Goal: Task Accomplishment & Management: Complete application form

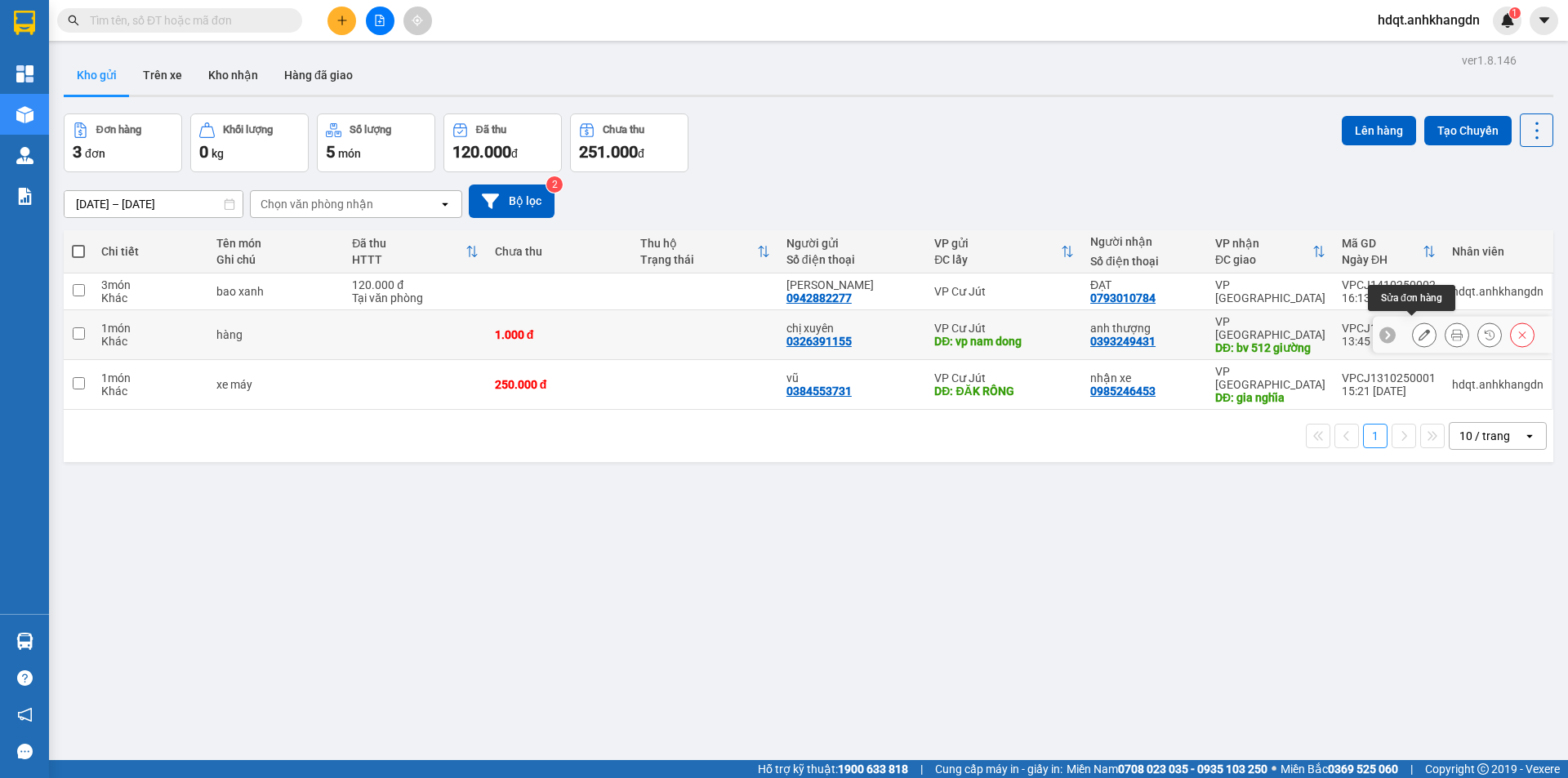
click at [1421, 323] on button at bounding box center [1424, 335] width 23 height 28
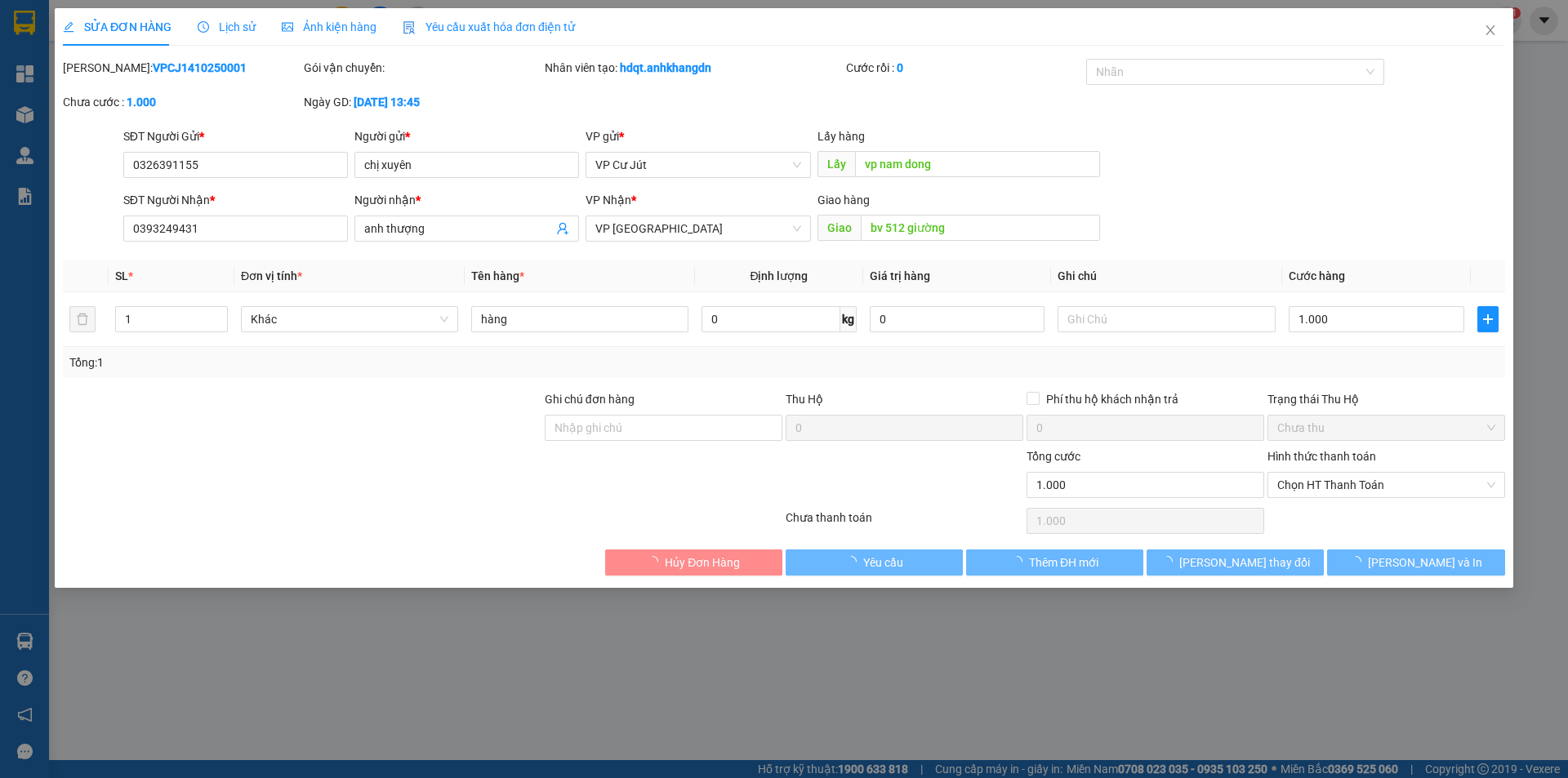
type input "0326391155"
type input "chị xuyên"
type input "vp nam dong"
type input "0393249431"
type input "anh thượng"
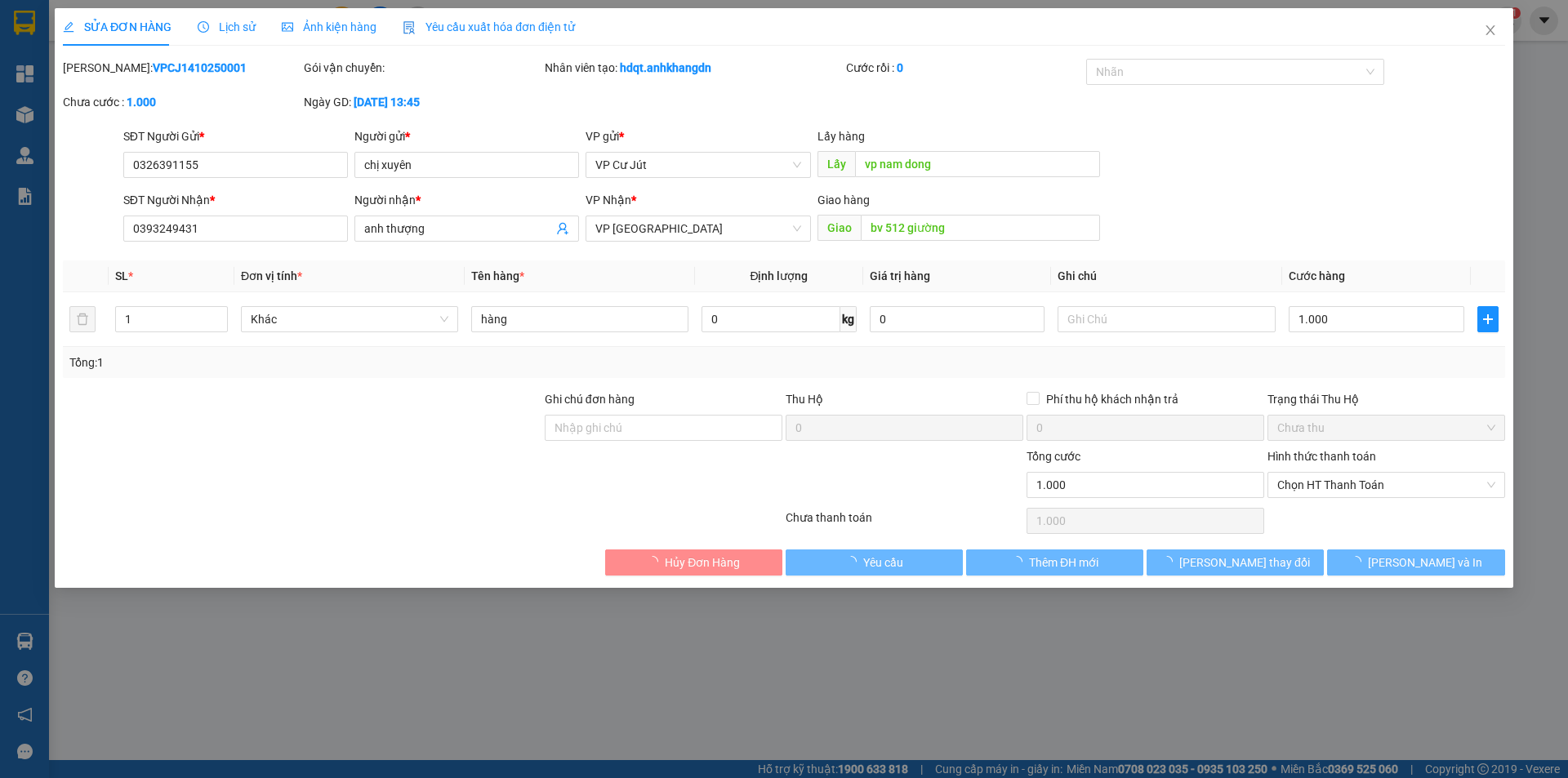
type input "bv 512 giường"
type input "0"
type input "1.000"
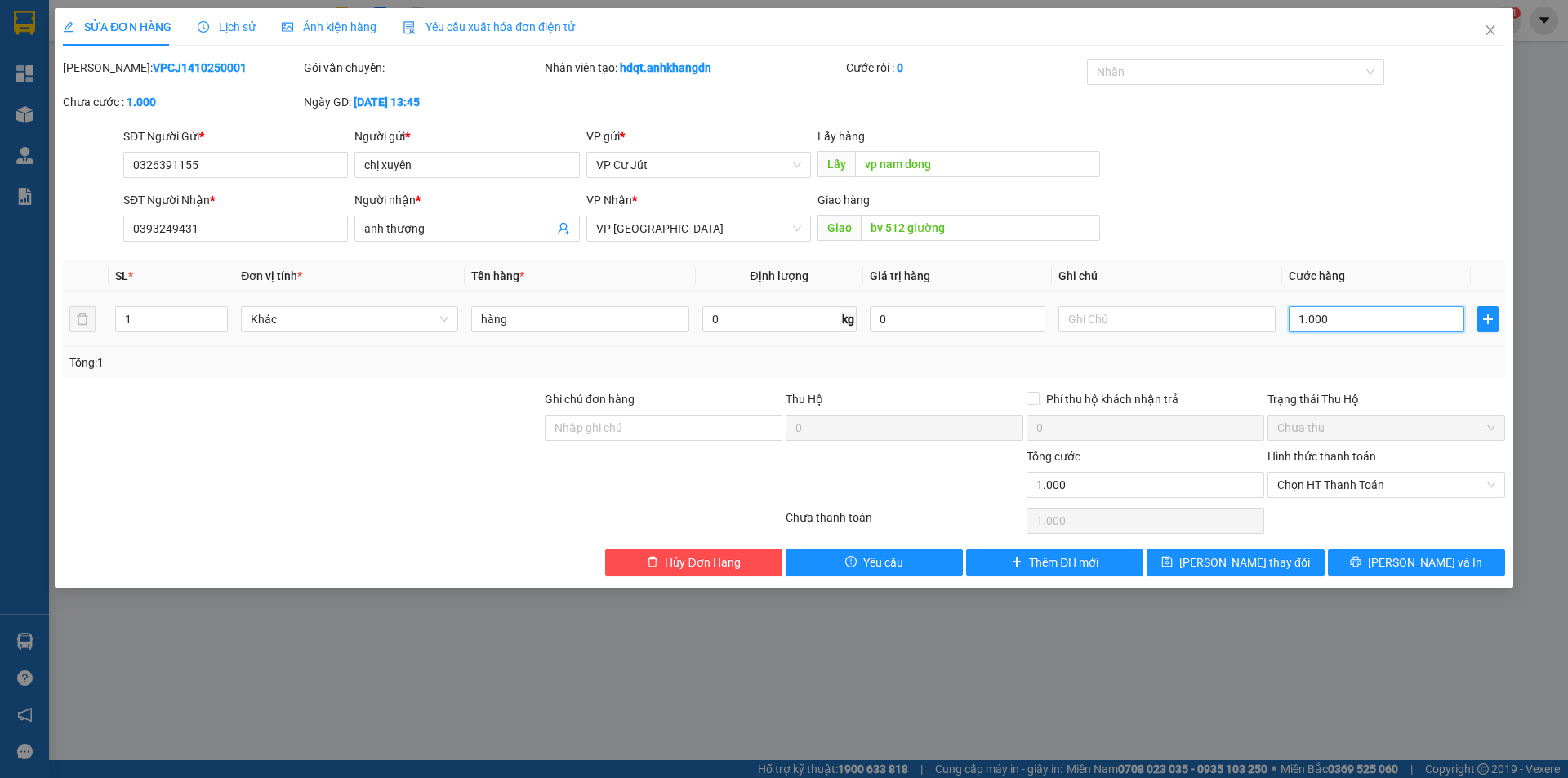
click at [1368, 320] on input "1.000" at bounding box center [1376, 319] width 176 height 26
type input "0"
type input "50"
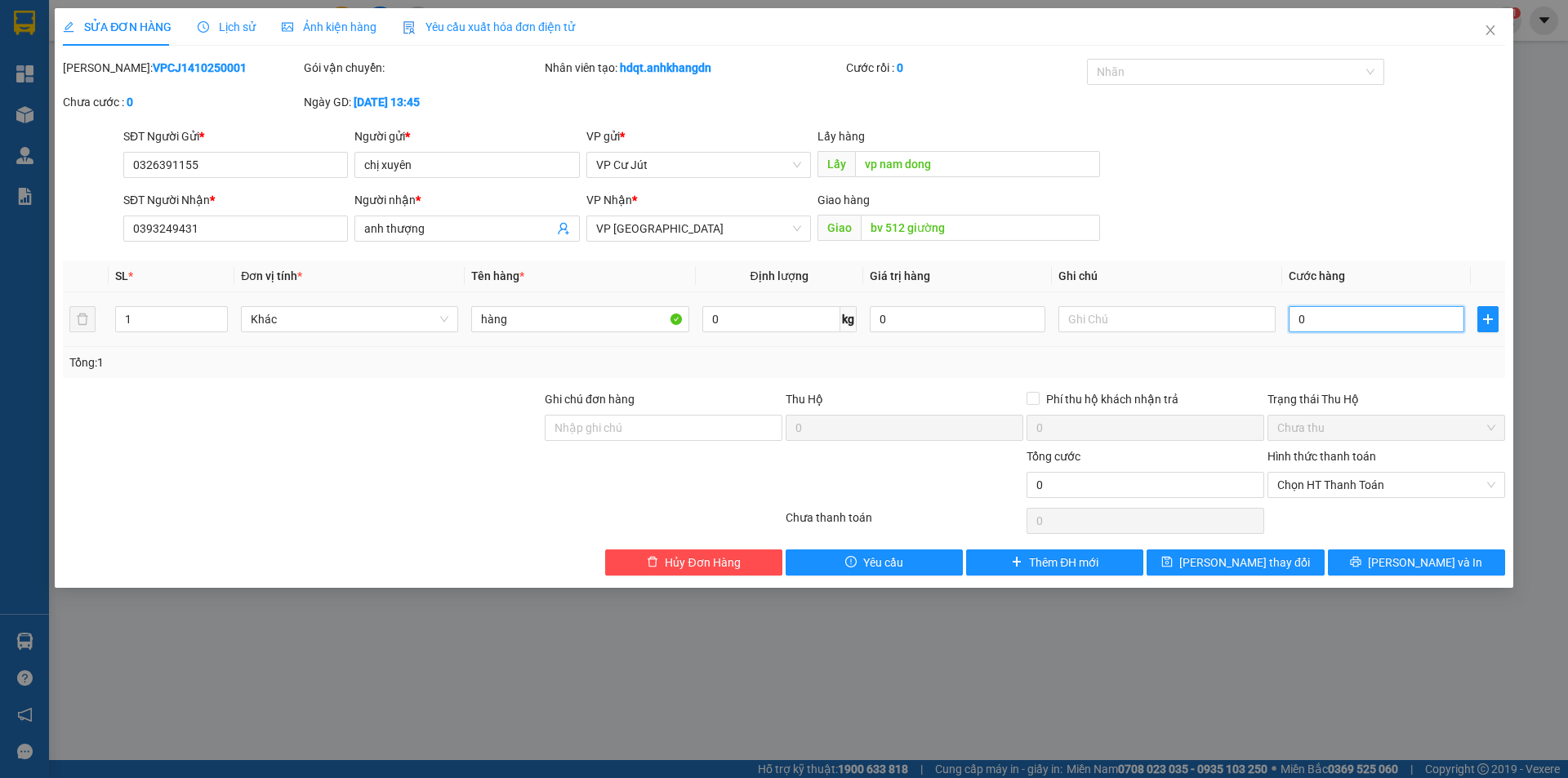
type input "50"
type input "500"
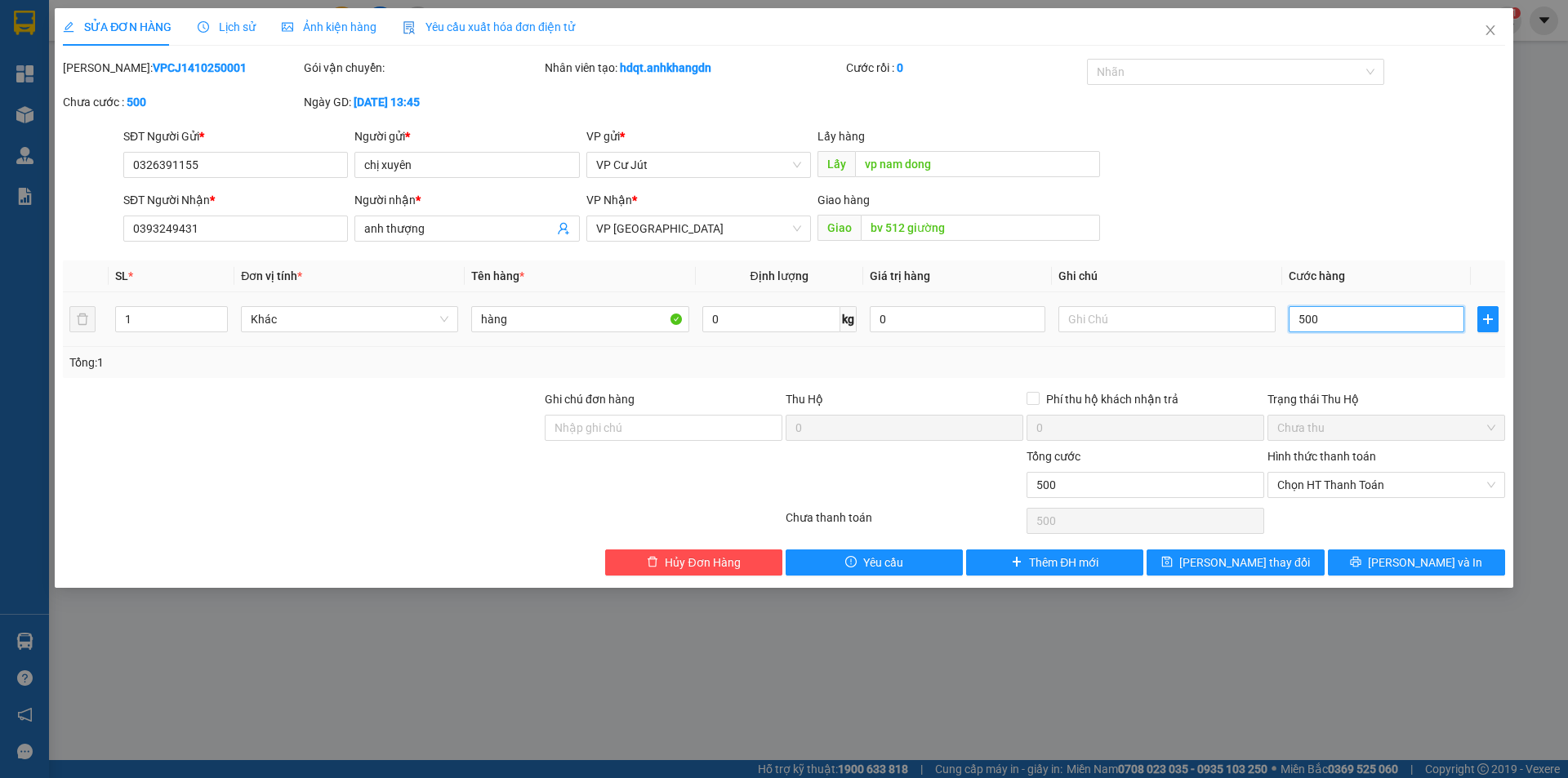
type input "5.000"
type input "50.000"
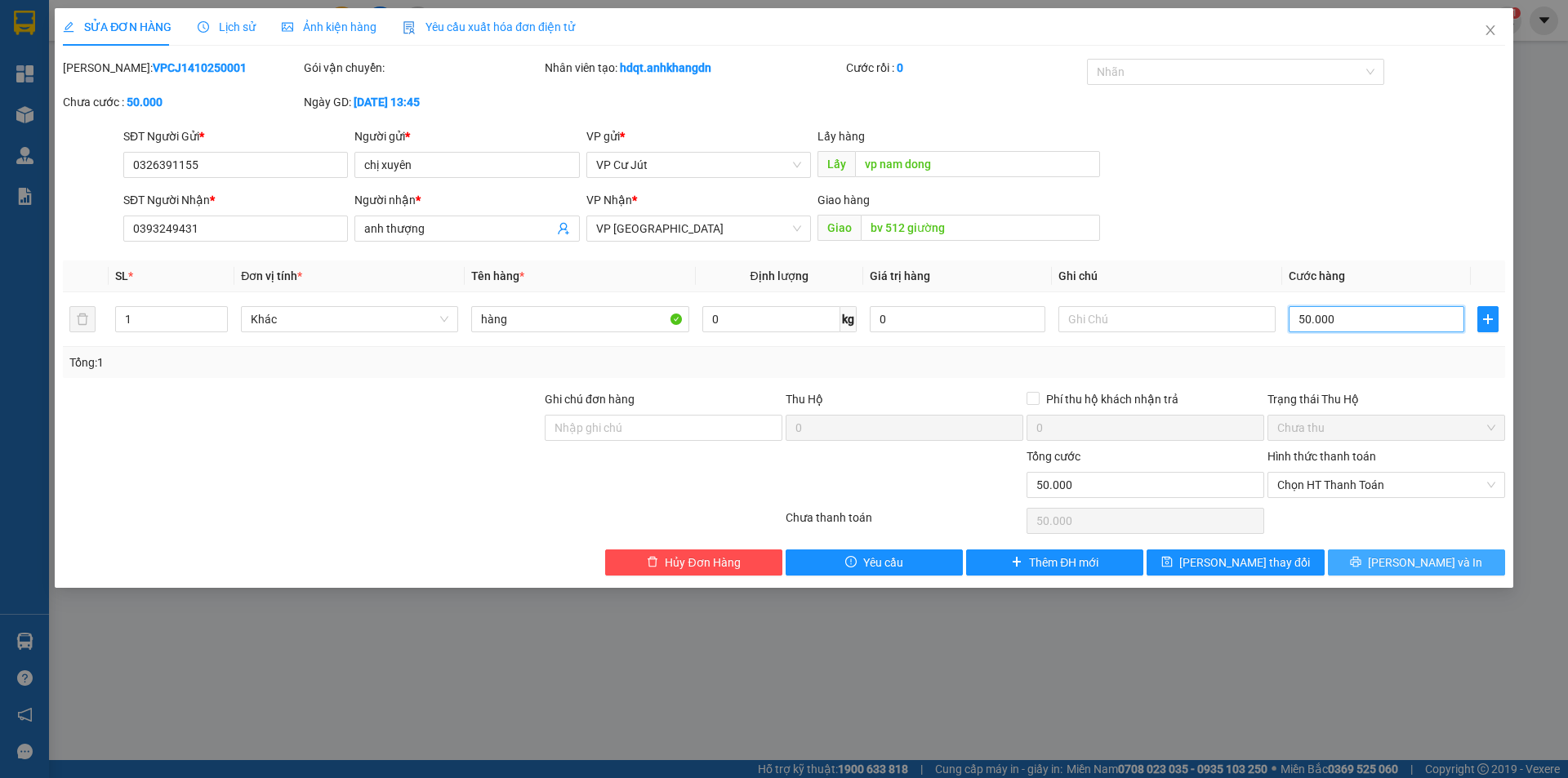
type input "50.000"
click at [1449, 558] on button "Lưu và In" at bounding box center [1416, 562] width 177 height 26
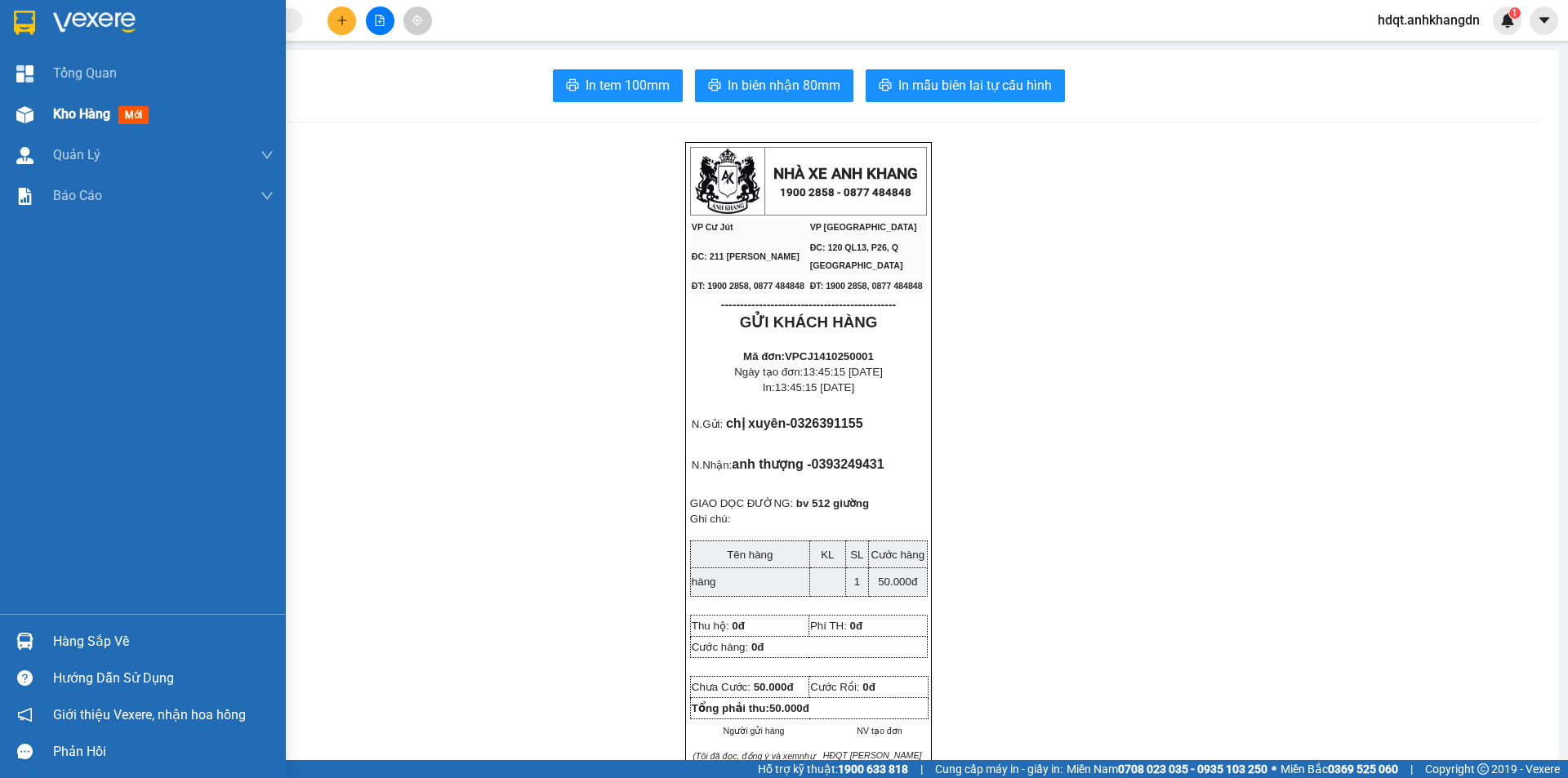
click at [36, 112] on div at bounding box center [25, 114] width 28 height 28
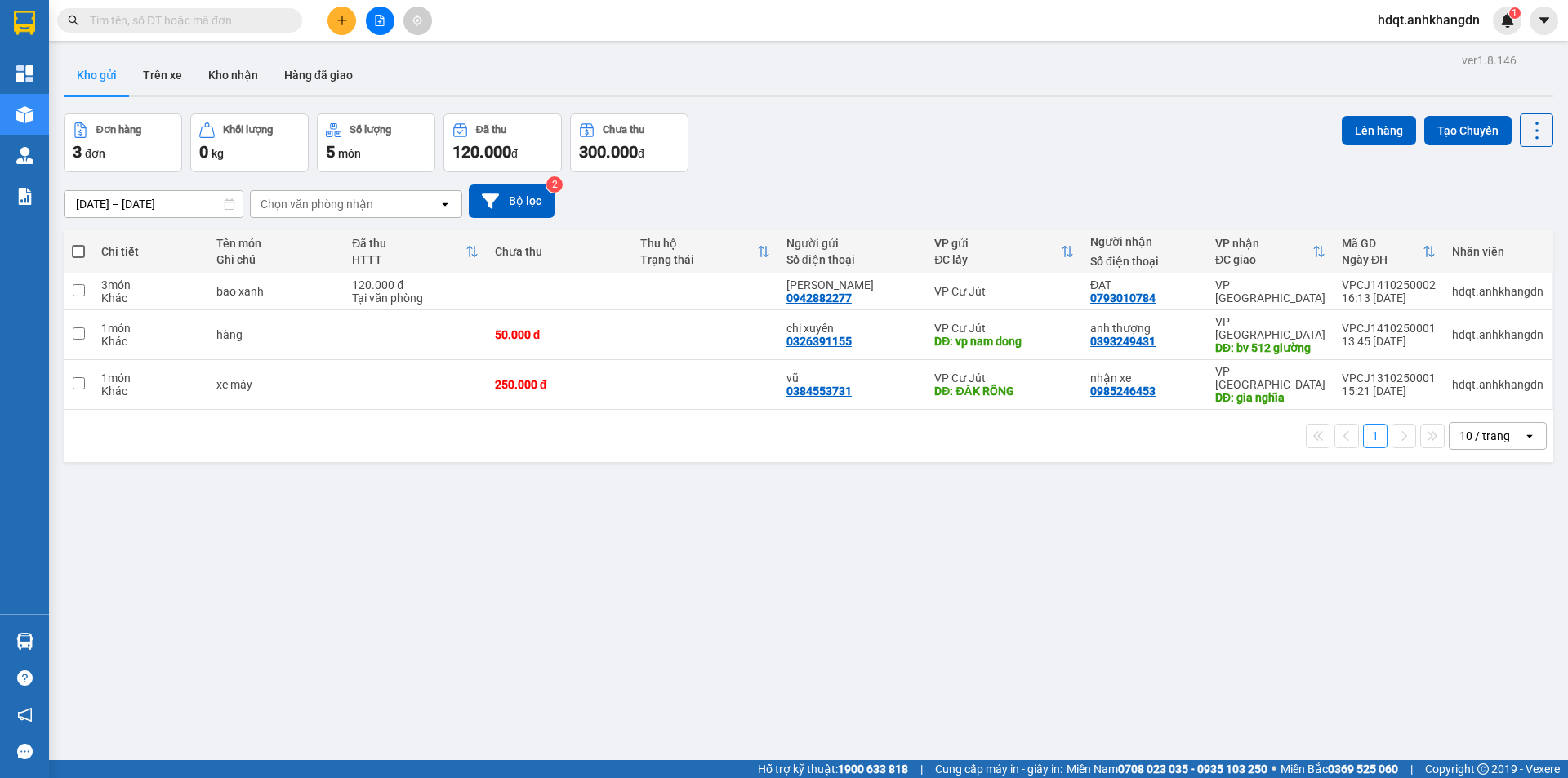
click at [345, 9] on button at bounding box center [341, 20] width 28 height 28
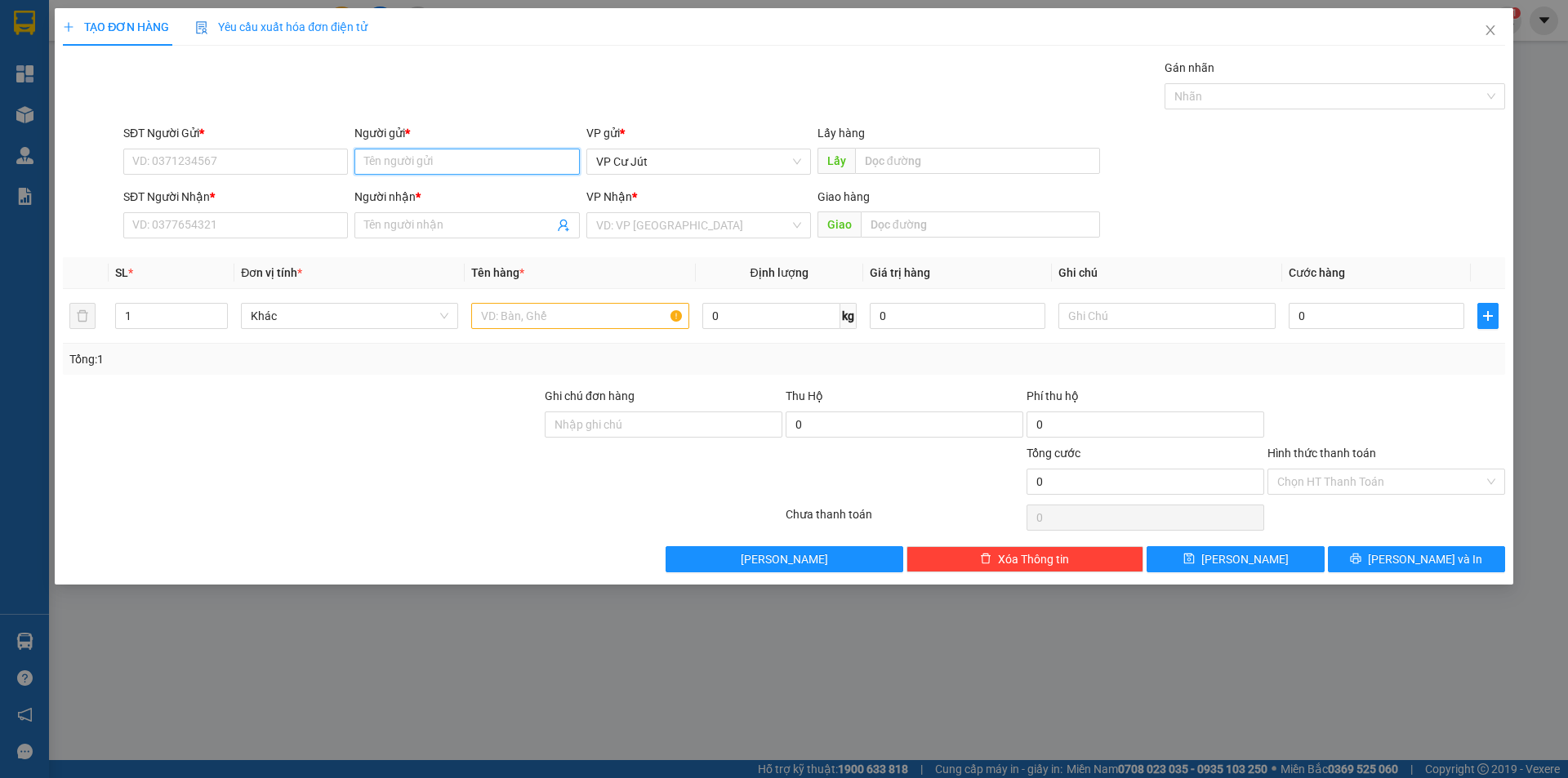
click at [518, 165] on input "Người gửi *" at bounding box center [467, 161] width 225 height 26
type input "b"
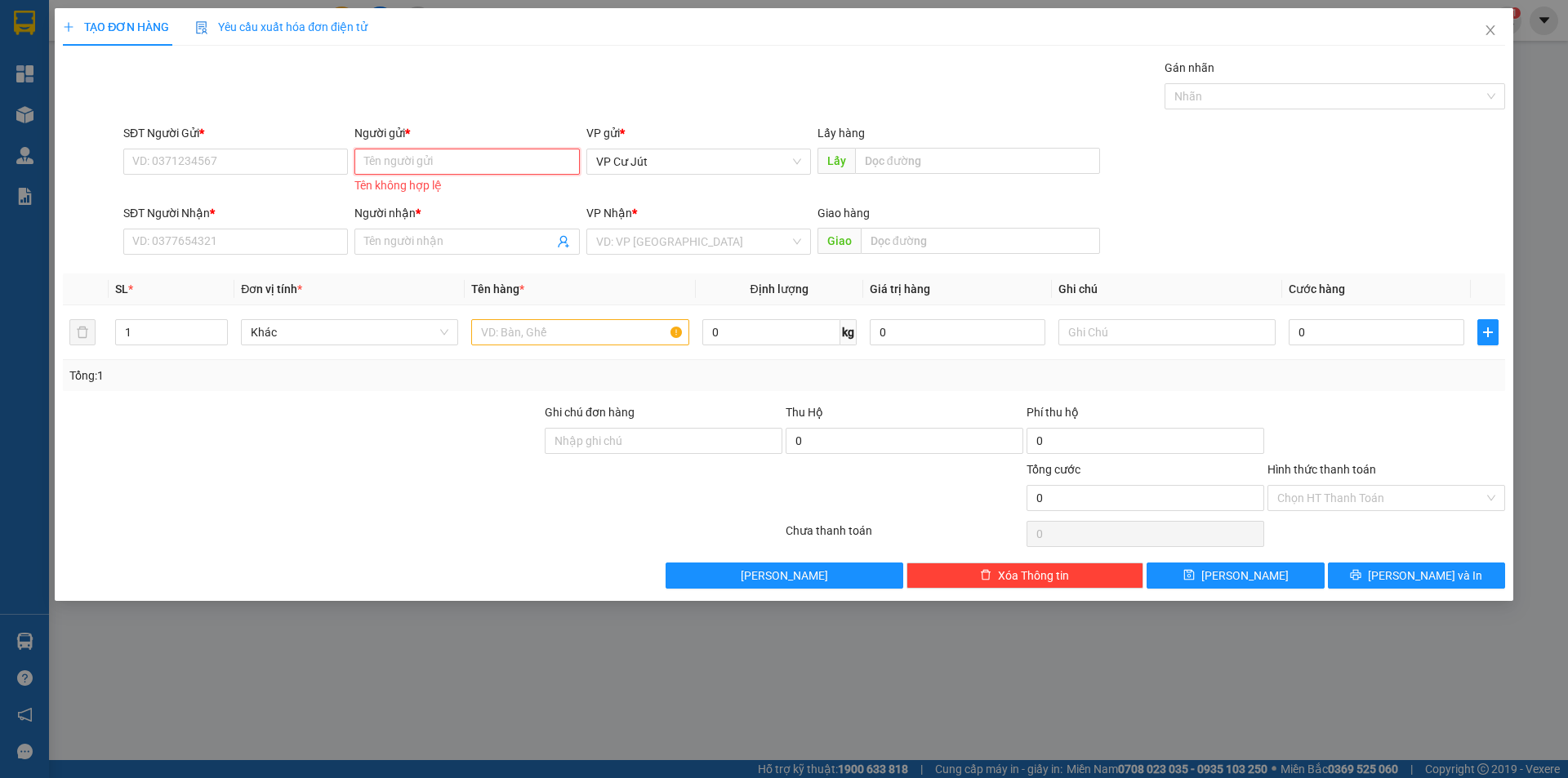
click at [389, 158] on input "Người gửi *" at bounding box center [467, 161] width 225 height 26
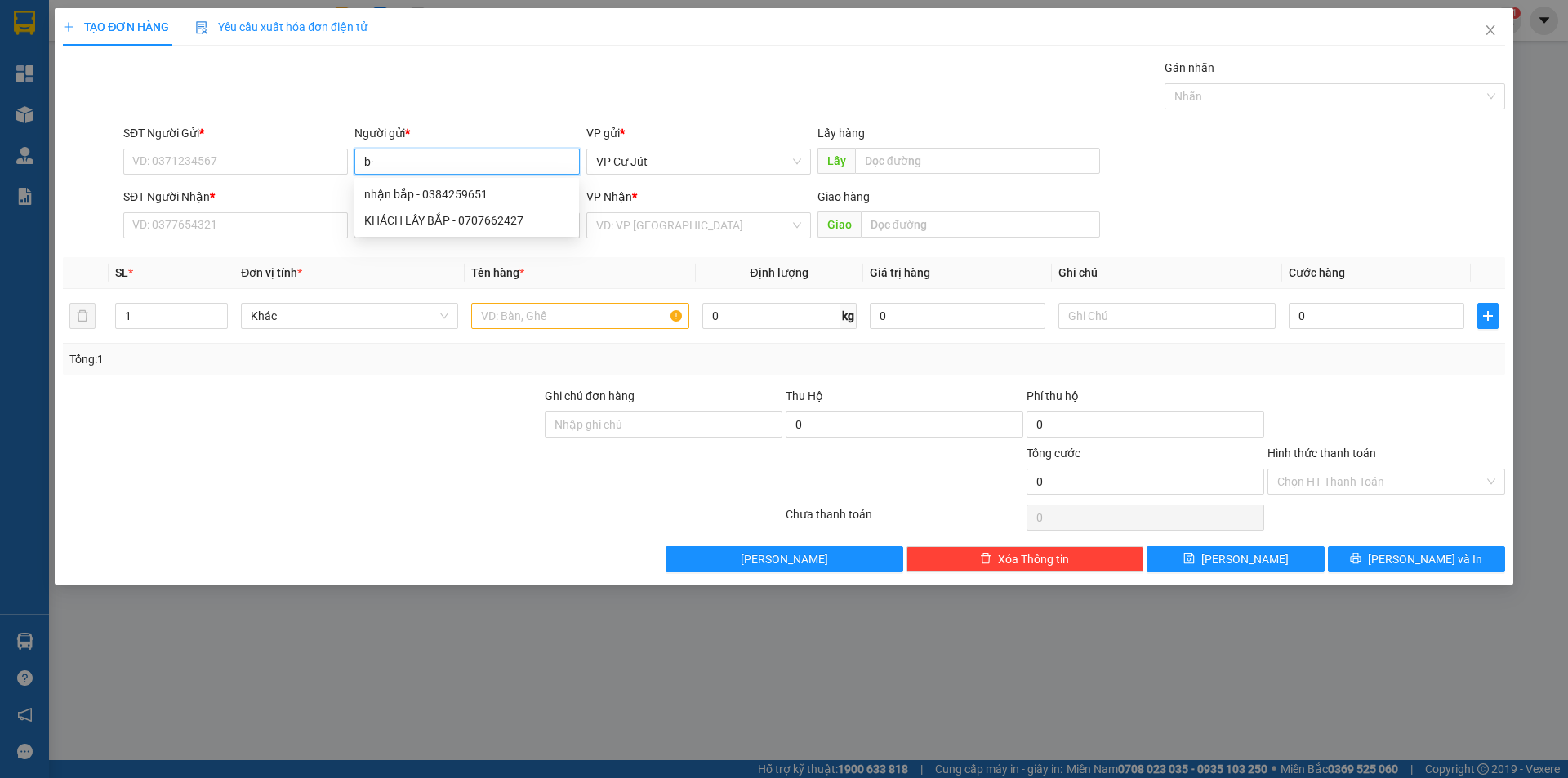
type input "b"
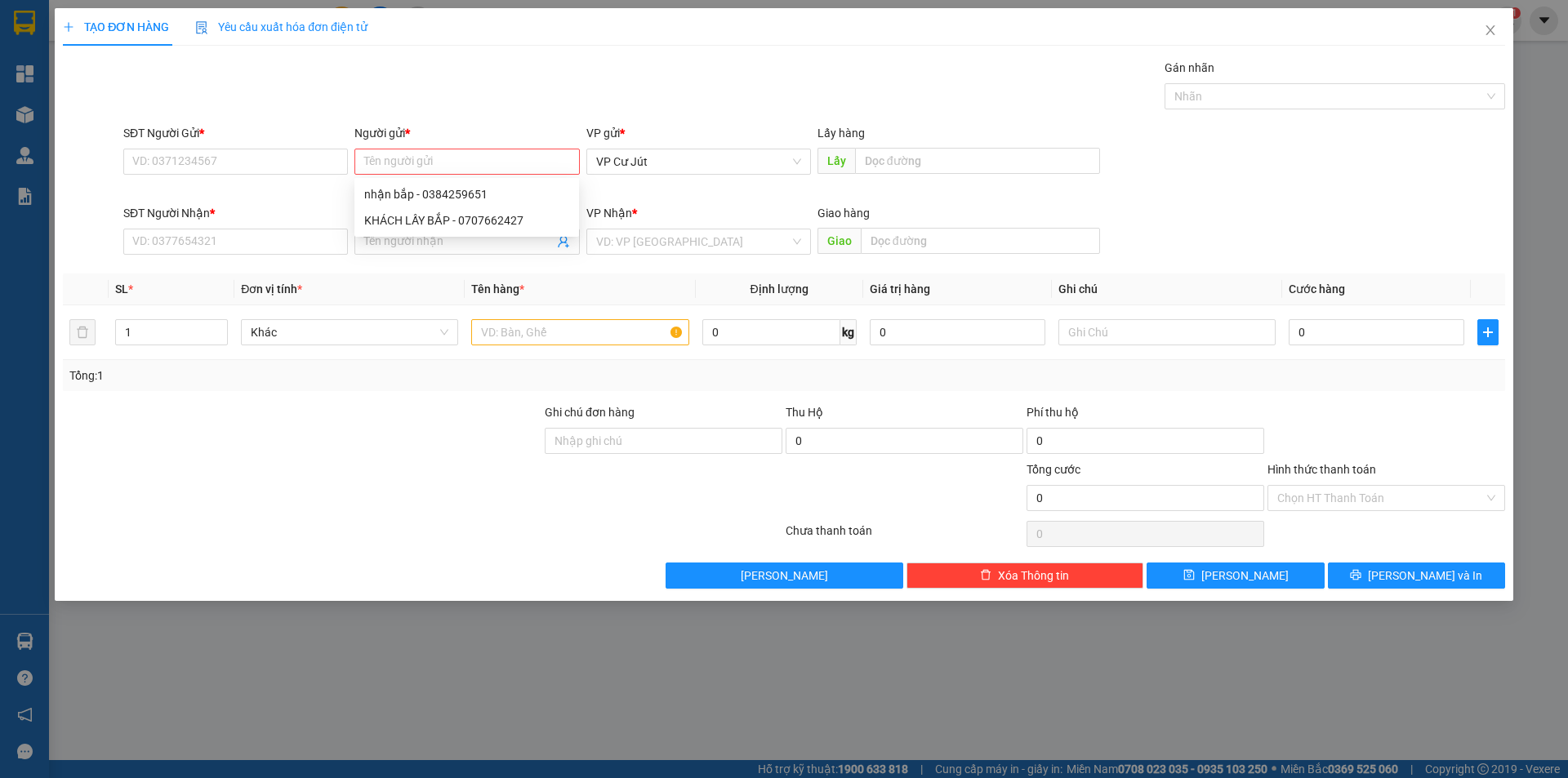
click at [442, 112] on div "Gán nhãn Nhãn" at bounding box center [814, 87] width 1389 height 57
click at [1498, 34] on span "Close" at bounding box center [1491, 31] width 46 height 45
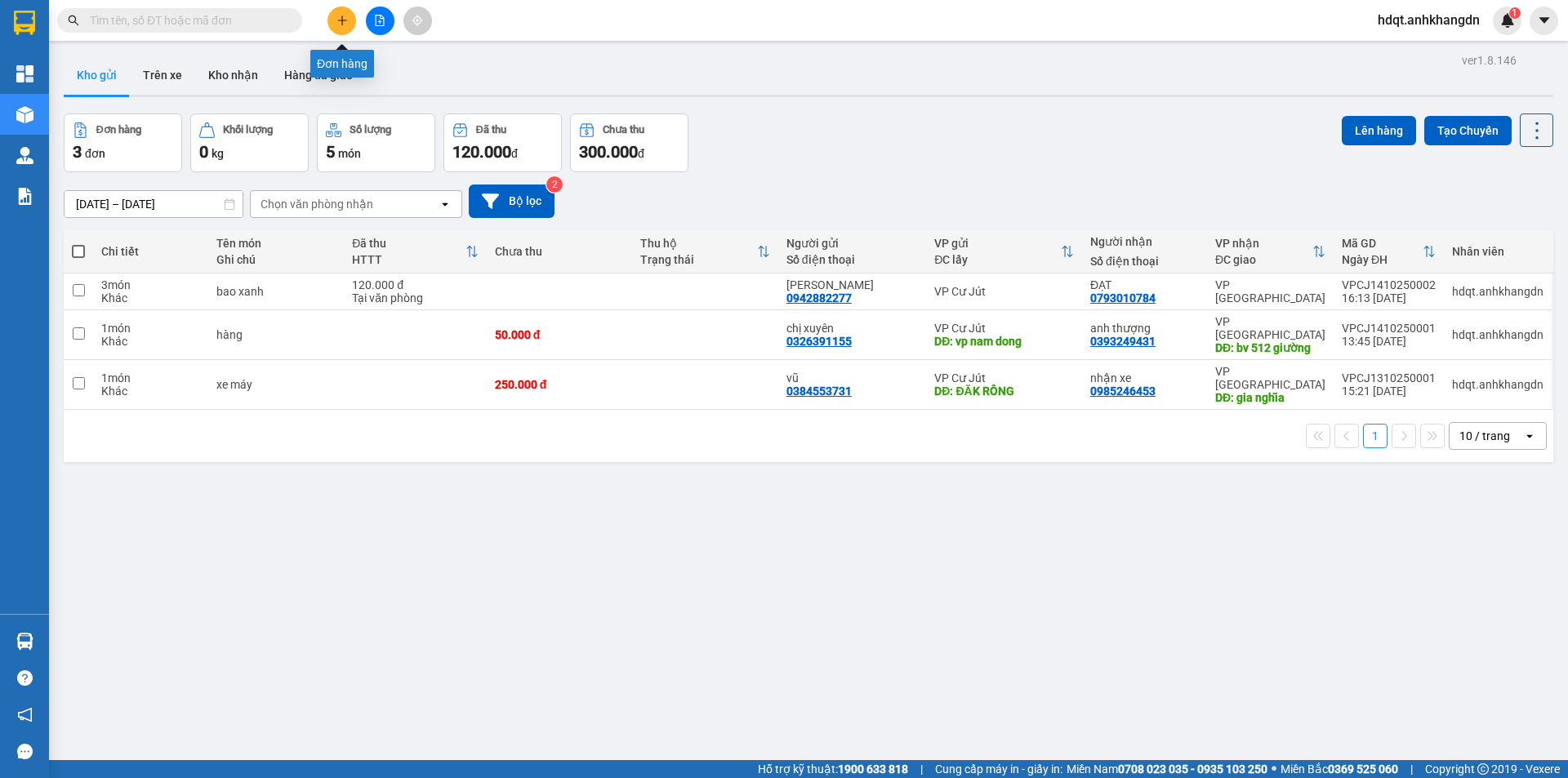
click at [340, 17] on icon "plus" at bounding box center [342, 20] width 12 height 12
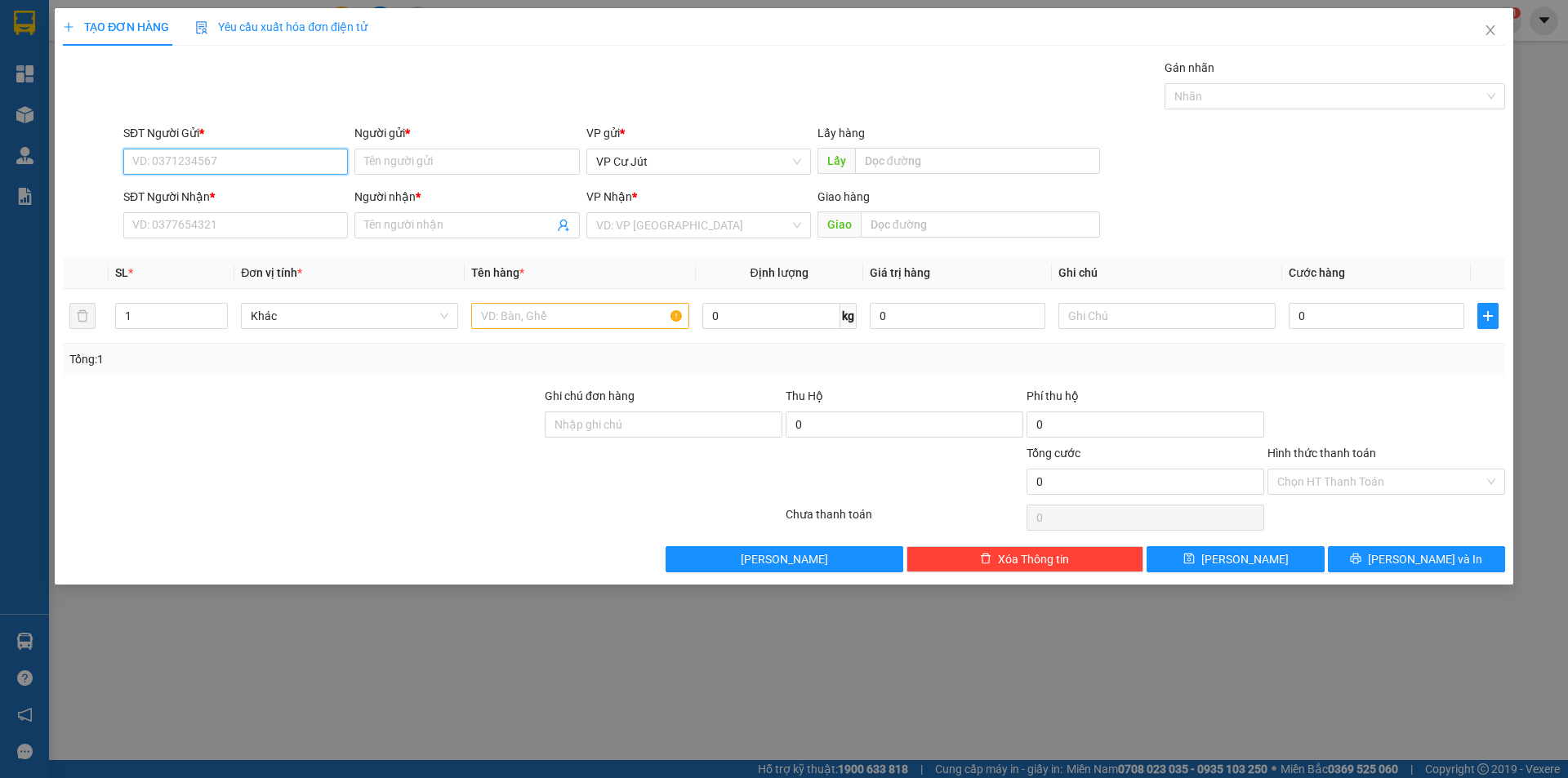
click at [292, 156] on input "SĐT Người Gửi *" at bounding box center [236, 161] width 225 height 26
type input "0898623890"
click at [387, 166] on input "Người gửi *" at bounding box center [467, 161] width 225 height 26
type input "a"
drag, startPoint x: 247, startPoint y: 157, endPoint x: 99, endPoint y: 155, distance: 148.0
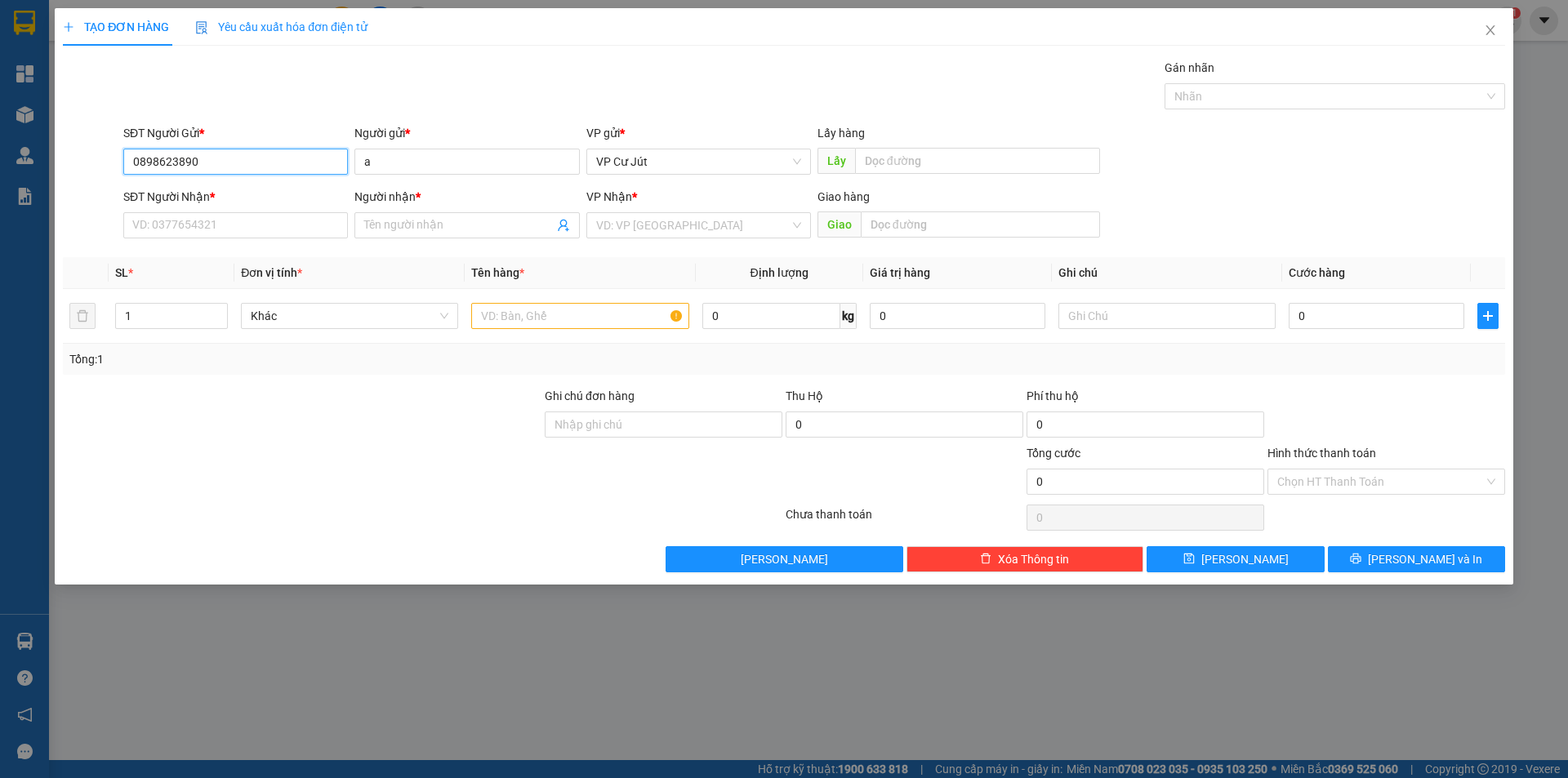
click at [99, 155] on div "SĐT Người Gửi * 0898623890 0898623890 Người gửi * a VP gửi * VP Cư Jút Lấy hàng…" at bounding box center [784, 152] width 1446 height 57
click at [164, 94] on div "Gán nhãn Nhãn" at bounding box center [814, 87] width 1389 height 57
click at [206, 221] on input "SĐT Người Nhận *" at bounding box center [236, 225] width 225 height 26
paste input "0898623890"
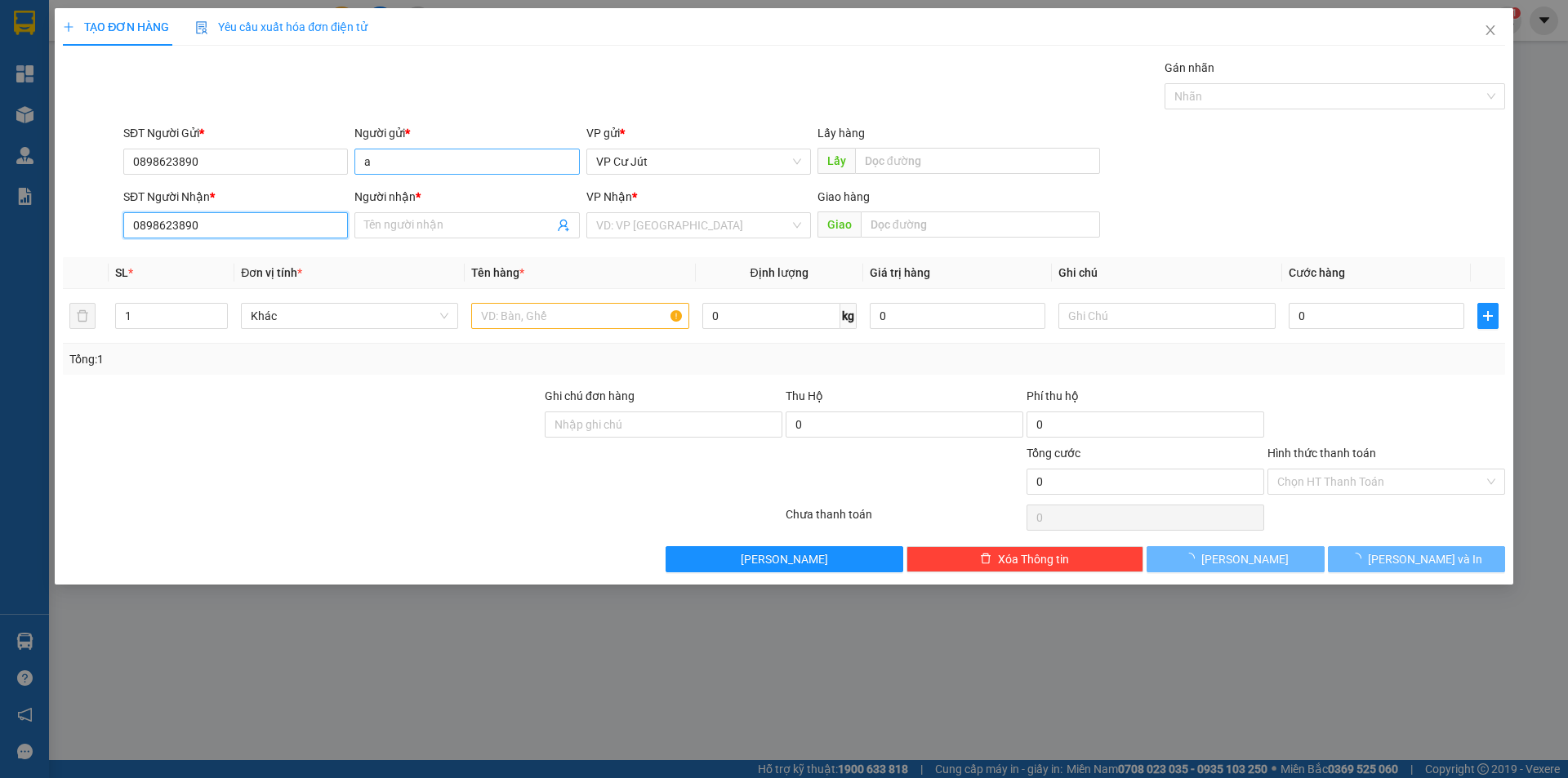
type input "0898623890"
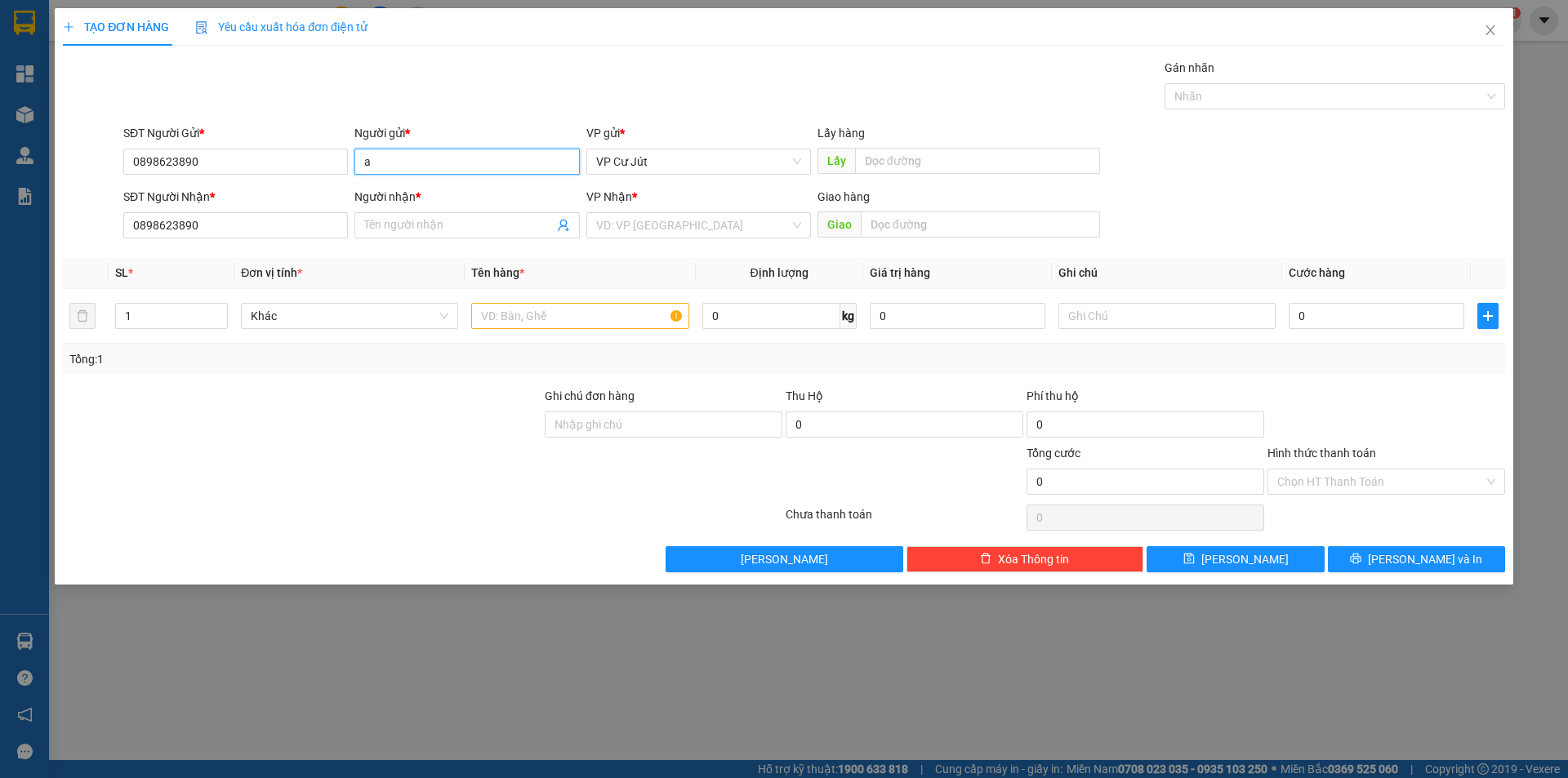
click at [374, 163] on input "a" at bounding box center [467, 161] width 225 height 26
click at [352, 163] on div "Người gửi * a" at bounding box center [467, 152] width 231 height 57
click at [371, 101] on div "Gán nhãn Nhãn" at bounding box center [814, 87] width 1389 height 57
click at [372, 222] on input "Người nhận *" at bounding box center [458, 226] width 188 height 18
type input "a"
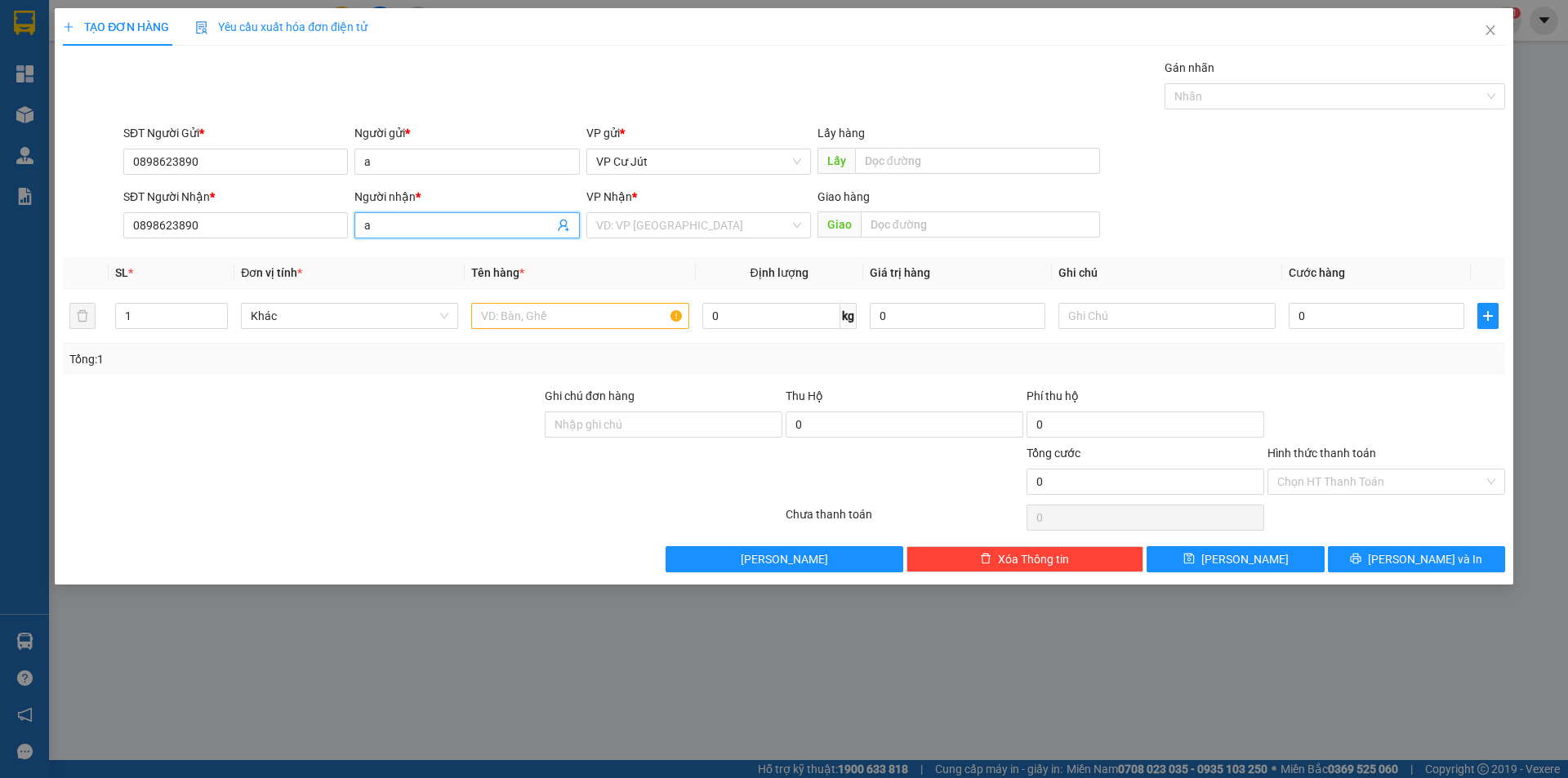
click at [466, 85] on div "Gán nhãn Nhãn" at bounding box center [814, 87] width 1389 height 57
click at [554, 322] on input "text" at bounding box center [580, 316] width 217 height 26
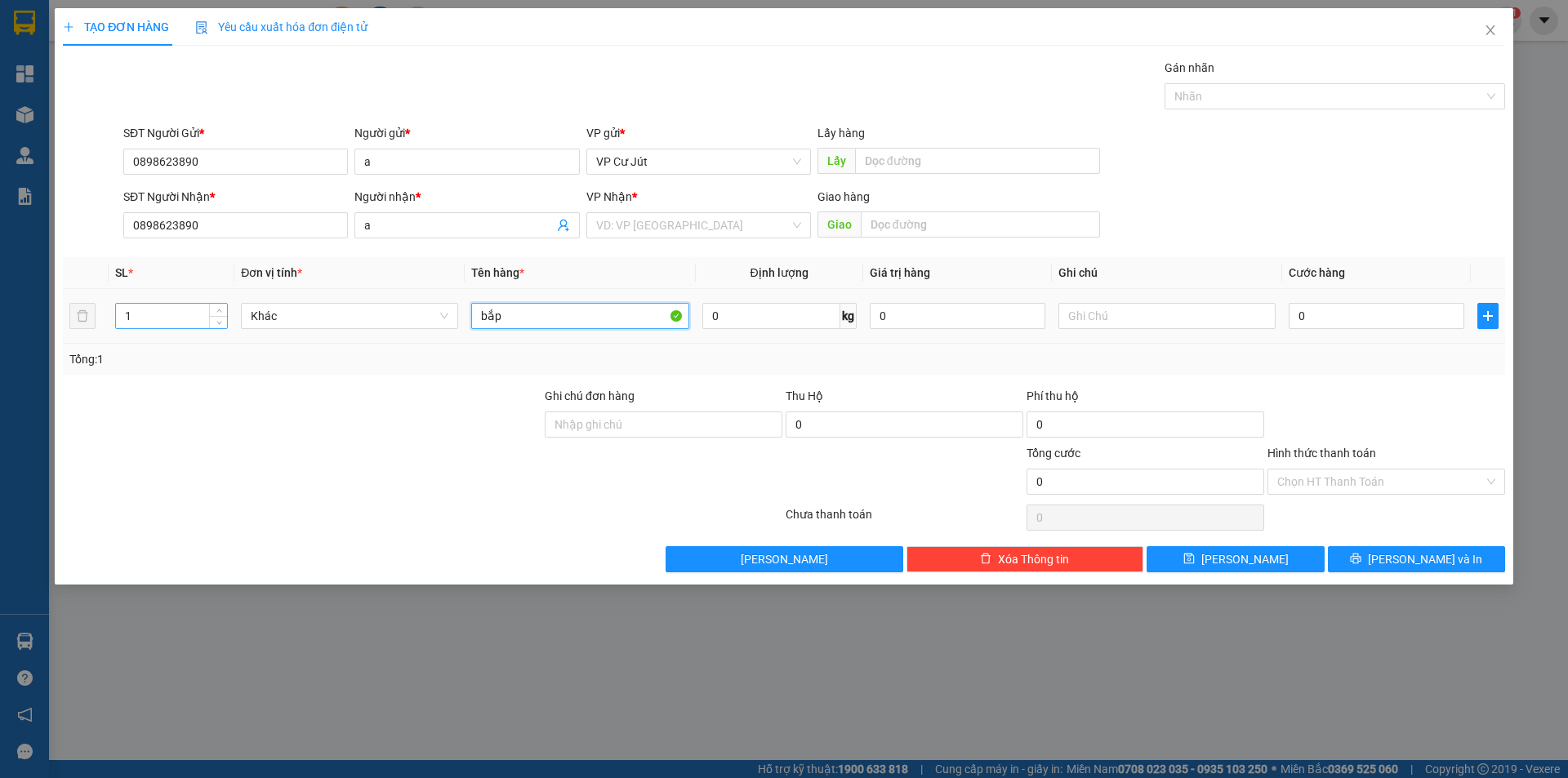
type input "bắp"
click at [191, 310] on input "1" at bounding box center [171, 316] width 111 height 25
type input "3"
click at [1358, 315] on input "0" at bounding box center [1376, 316] width 176 height 26
type input "30"
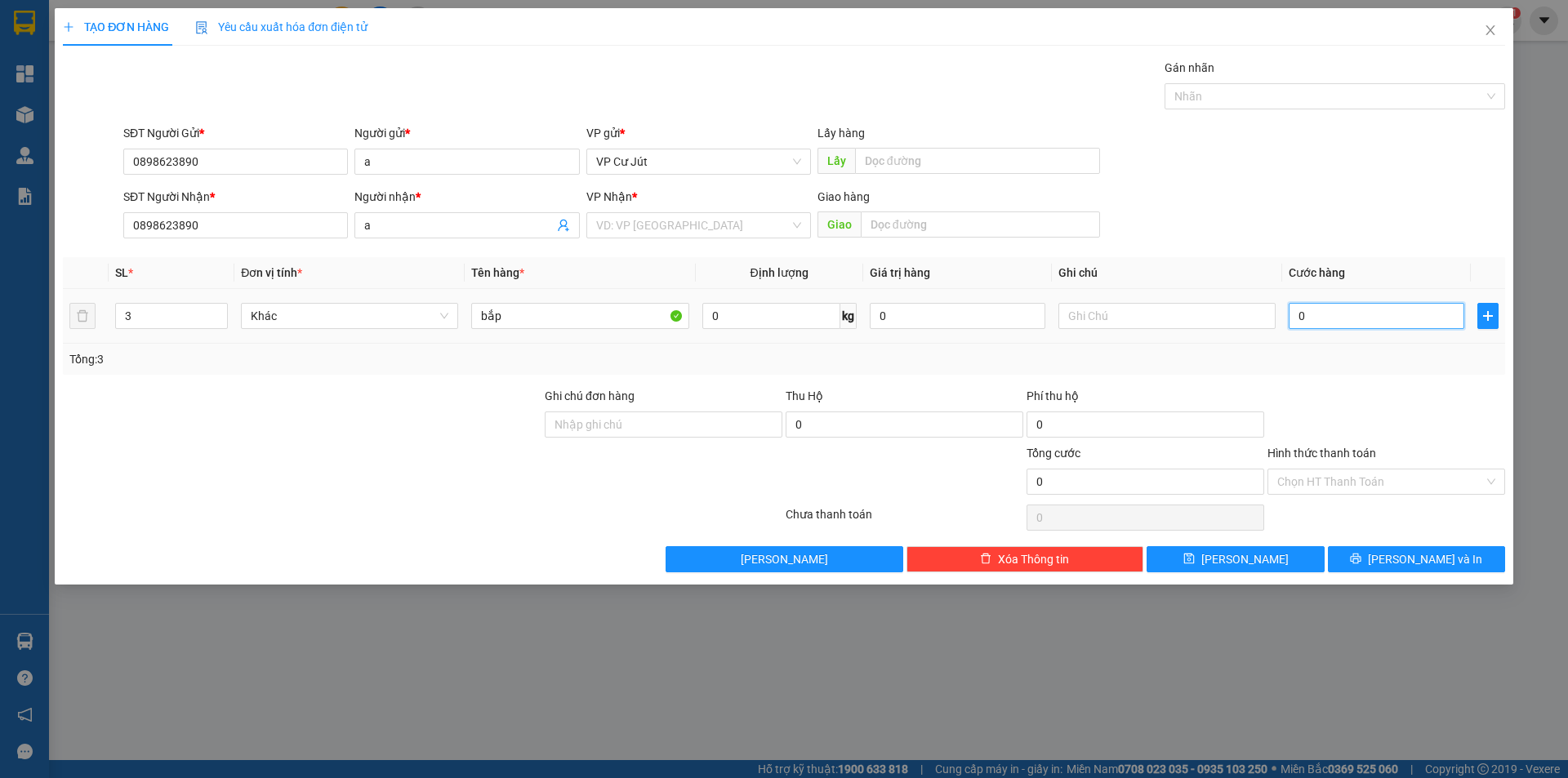
type input "30"
type input "300"
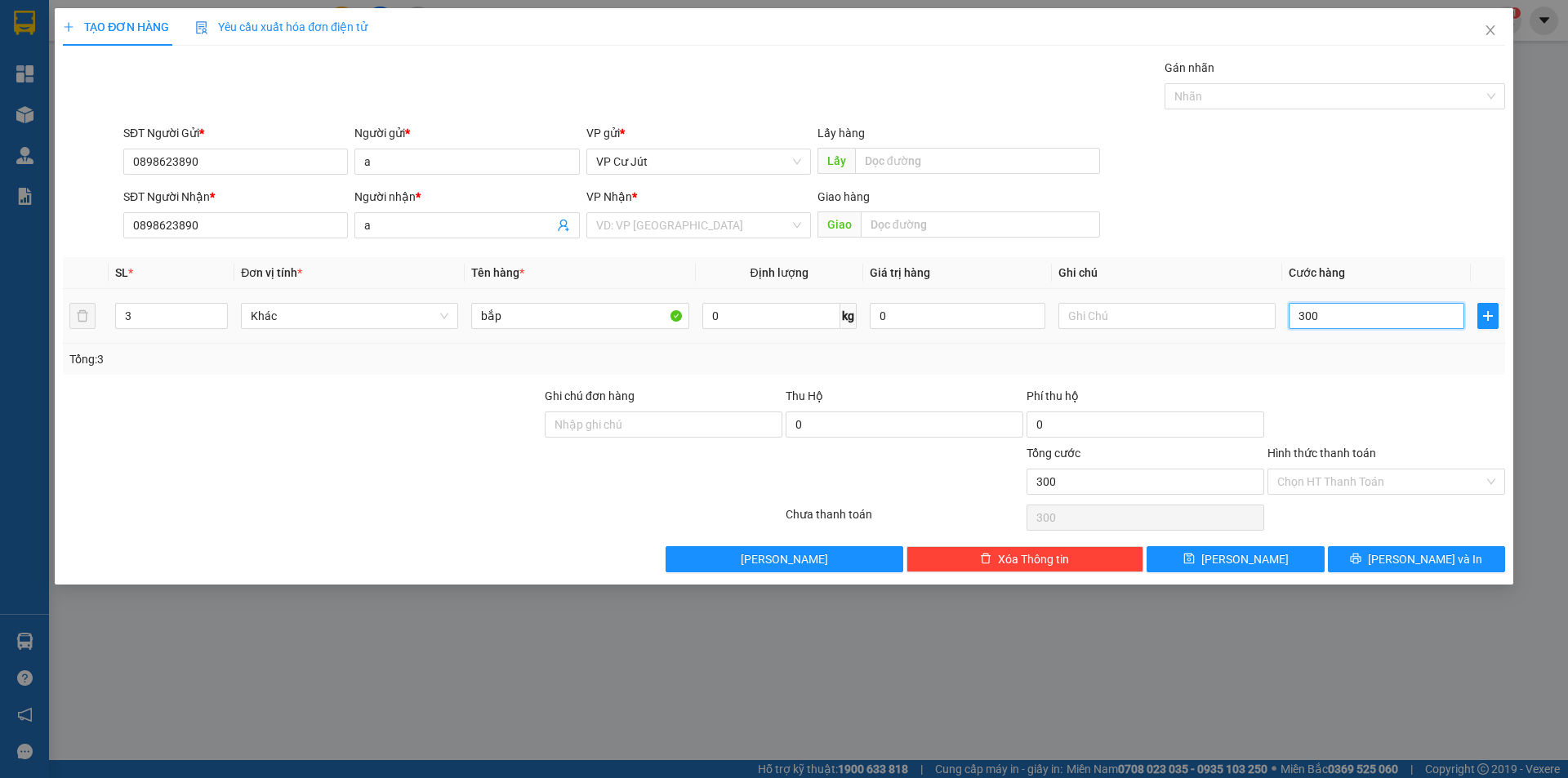
type input "3.000"
type input "30.000"
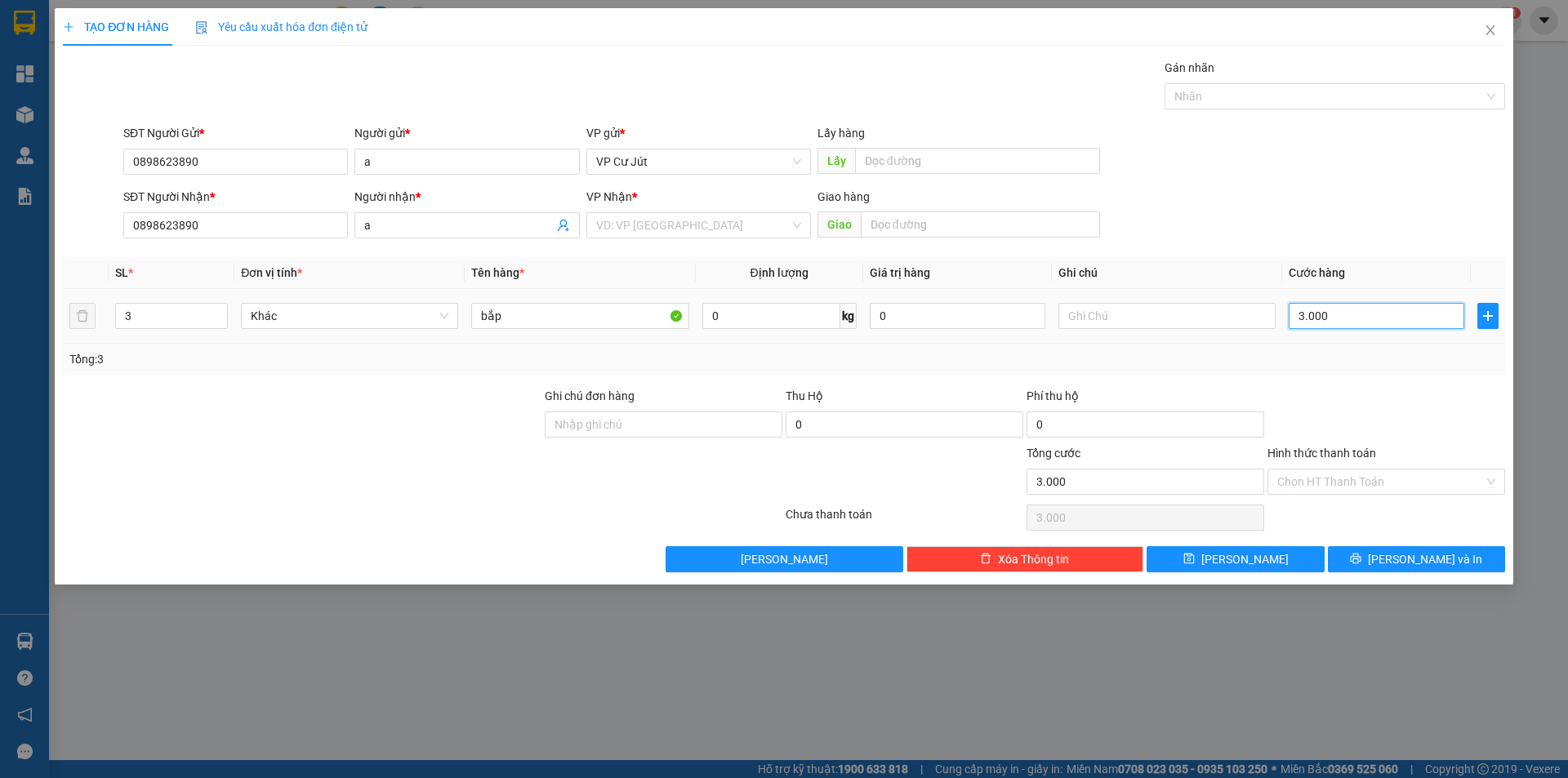
type input "30.000"
type input "300.000"
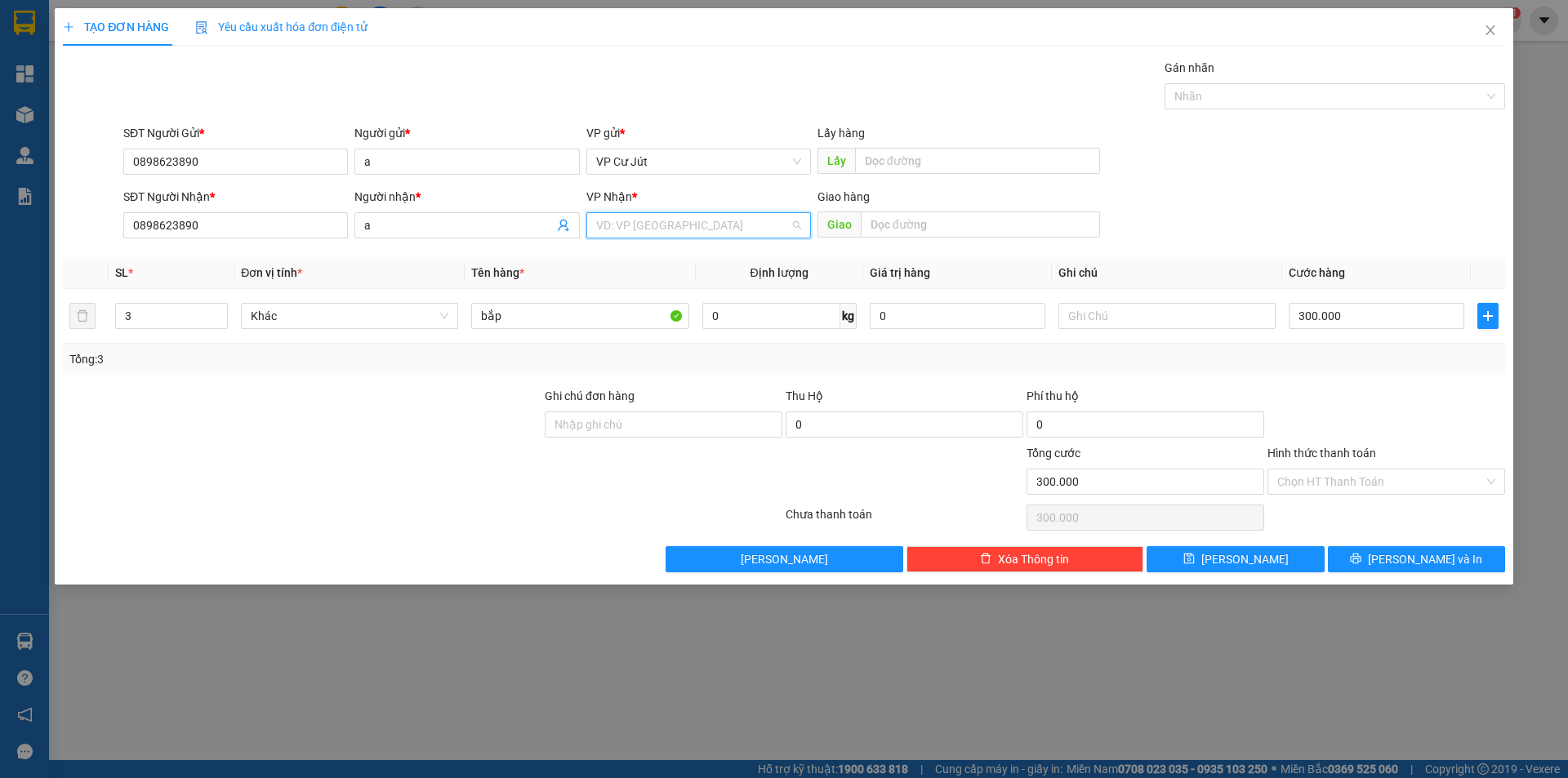
click at [638, 232] on input "search" at bounding box center [693, 225] width 194 height 25
click at [640, 256] on div "VP Sài Gòn" at bounding box center [698, 258] width 205 height 18
click at [906, 162] on input "text" at bounding box center [977, 160] width 245 height 26
type input "n"
type input "N3 TẤN HẢI"
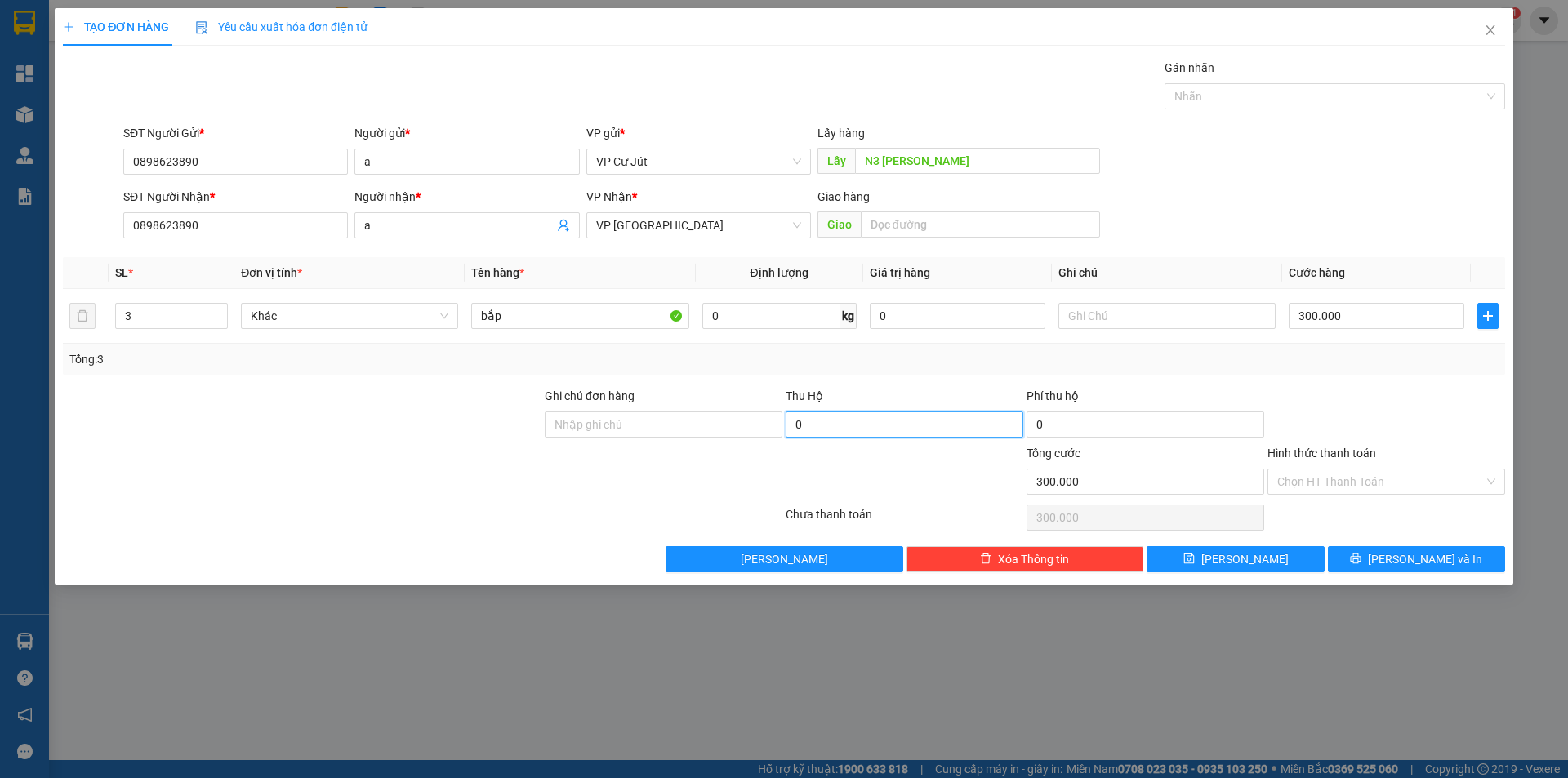
click at [844, 427] on input "0" at bounding box center [904, 424] width 238 height 26
type input "500.000"
click at [1477, 561] on button "Lưu và In" at bounding box center [1416, 559] width 177 height 26
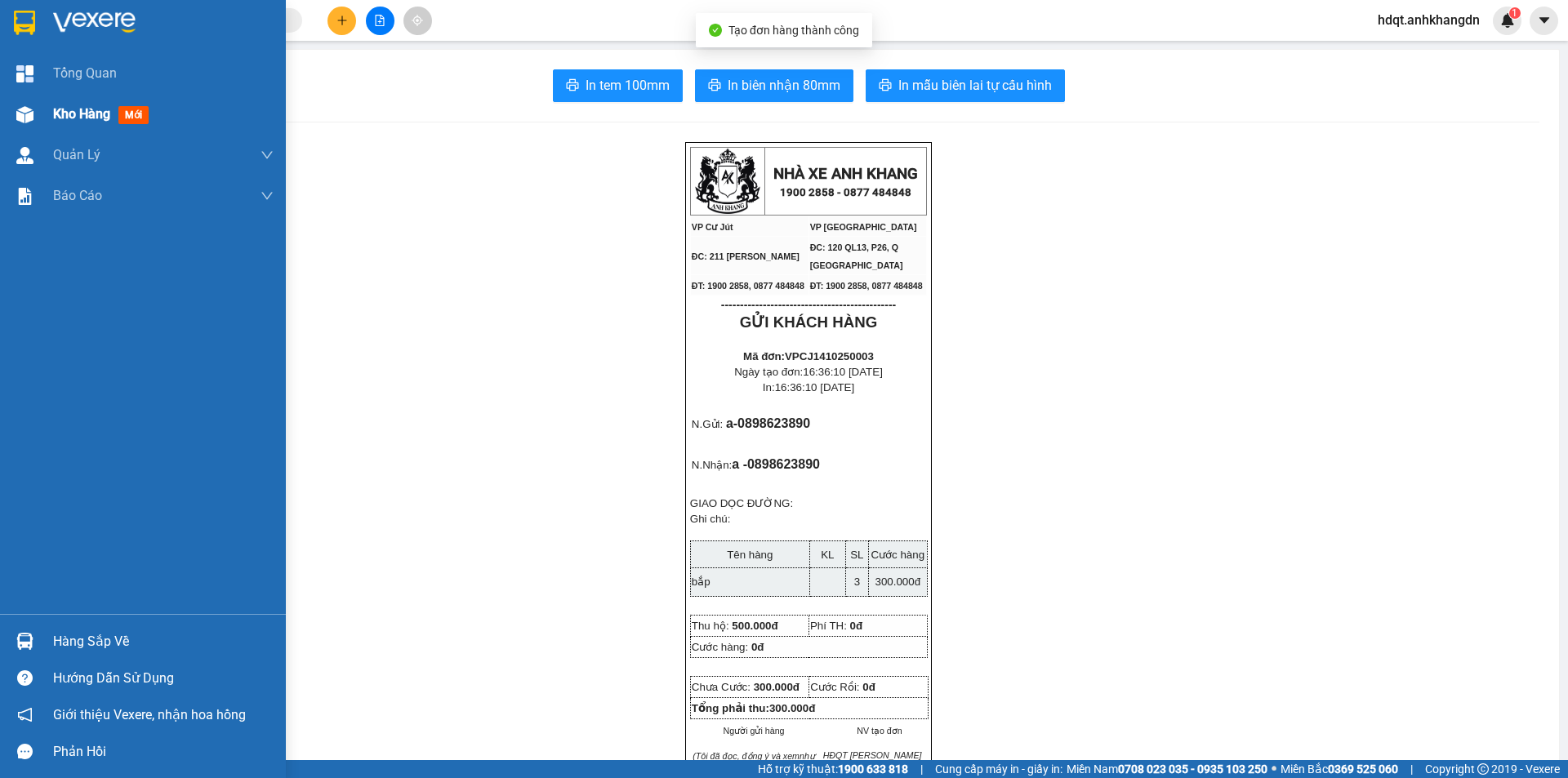
click at [59, 115] on span "Kho hàng" at bounding box center [81, 114] width 57 height 15
